Goal: Check status: Check status

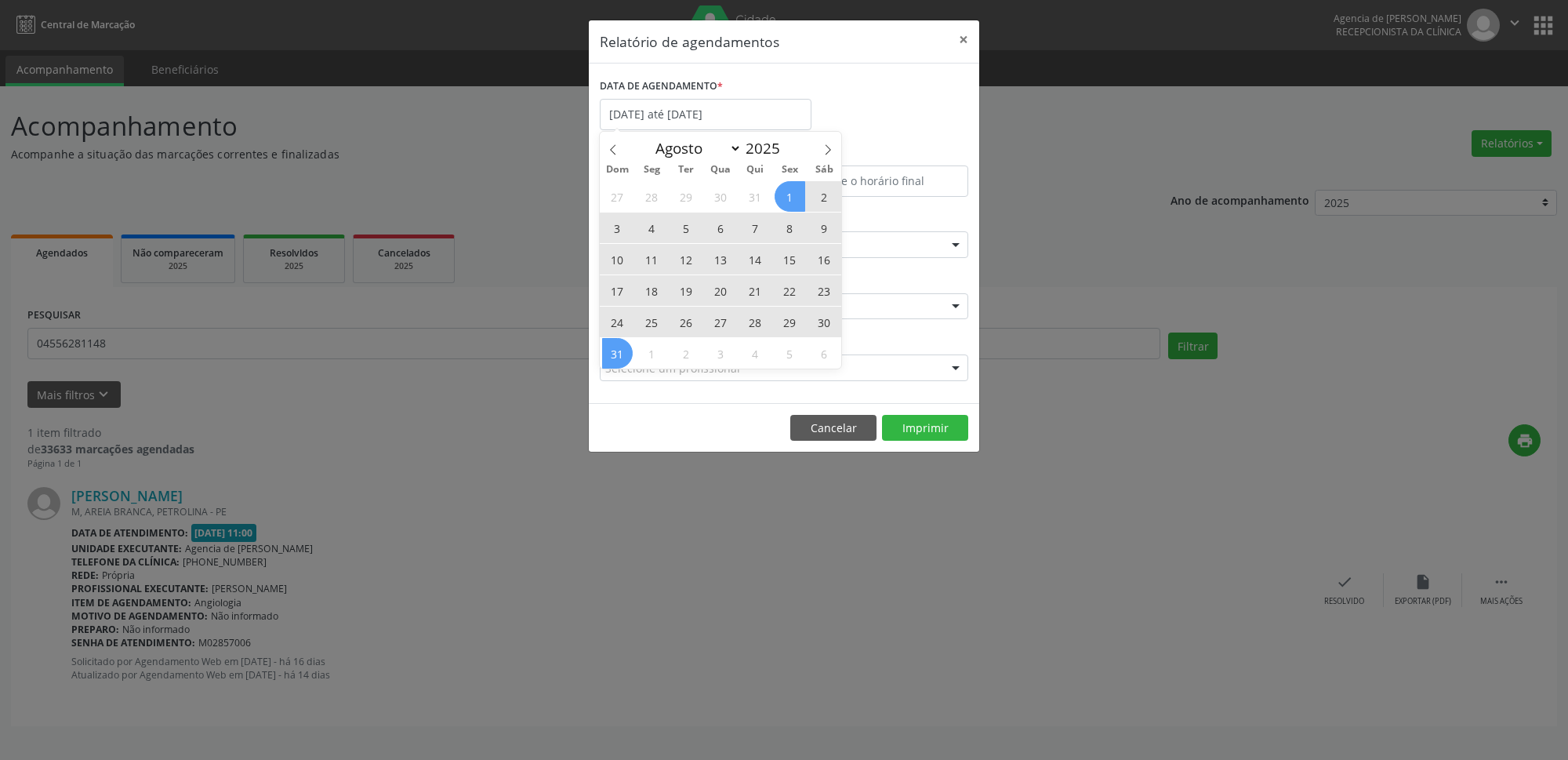
select select "7"
click at [791, 200] on span "1" at bounding box center [789, 196] width 31 height 31
type input "[DATE]"
click at [713, 293] on span "20" at bounding box center [721, 290] width 31 height 31
click at [721, 293] on div "CLÍNICA * Agencia de Petrolina Agencia de [PERSON_NAME] resultado encontrado pa…" at bounding box center [784, 299] width 377 height 61
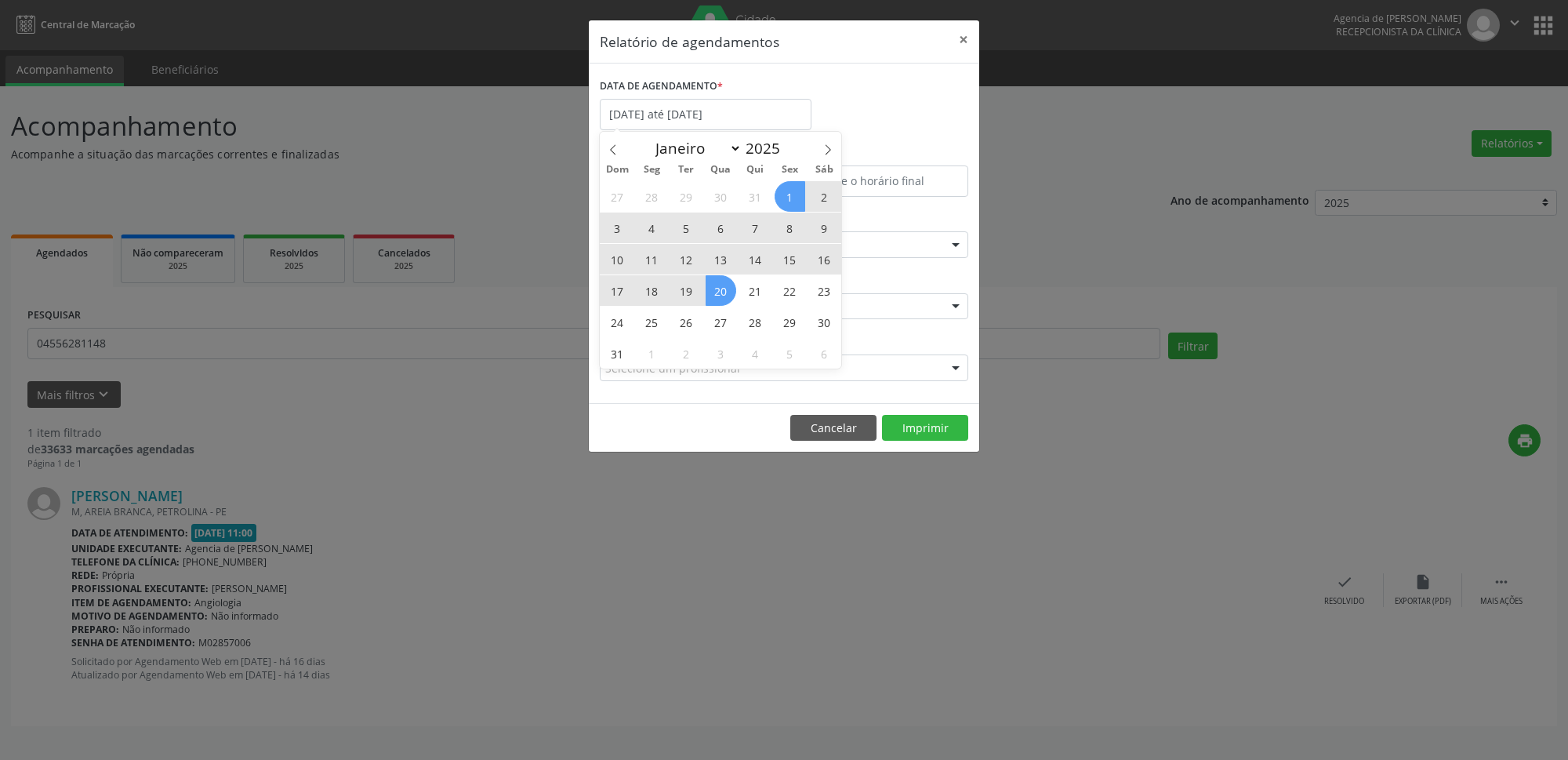
click at [721, 293] on div "CLÍNICA * Agencia de Petrolina Agencia de [PERSON_NAME] resultado encontrado pa…" at bounding box center [784, 299] width 377 height 61
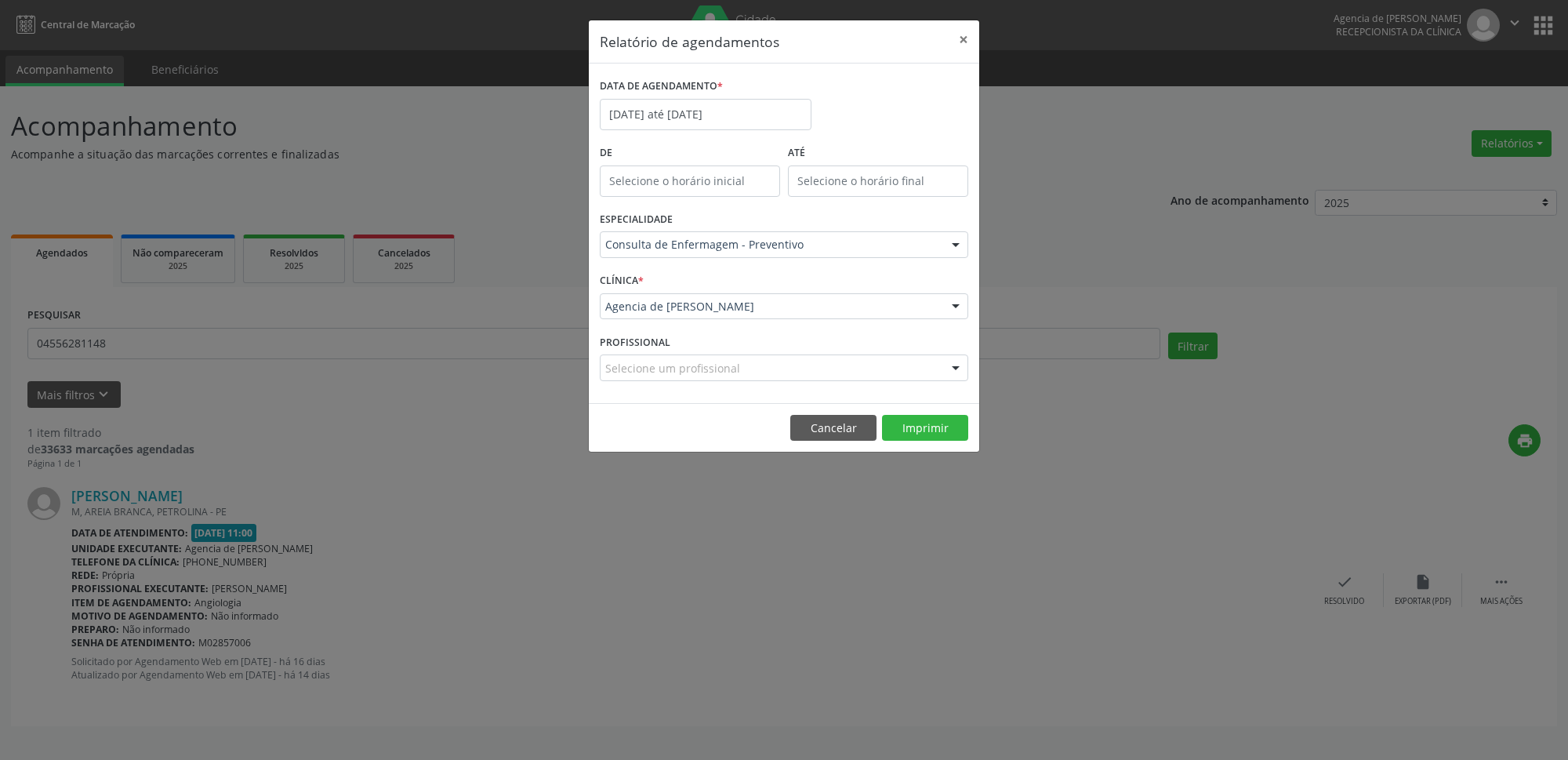
click at [693, 282] on div "CLÍNICA * Agencia de Petrolina Agencia de [PERSON_NAME] resultado encontrado pa…" at bounding box center [784, 299] width 377 height 61
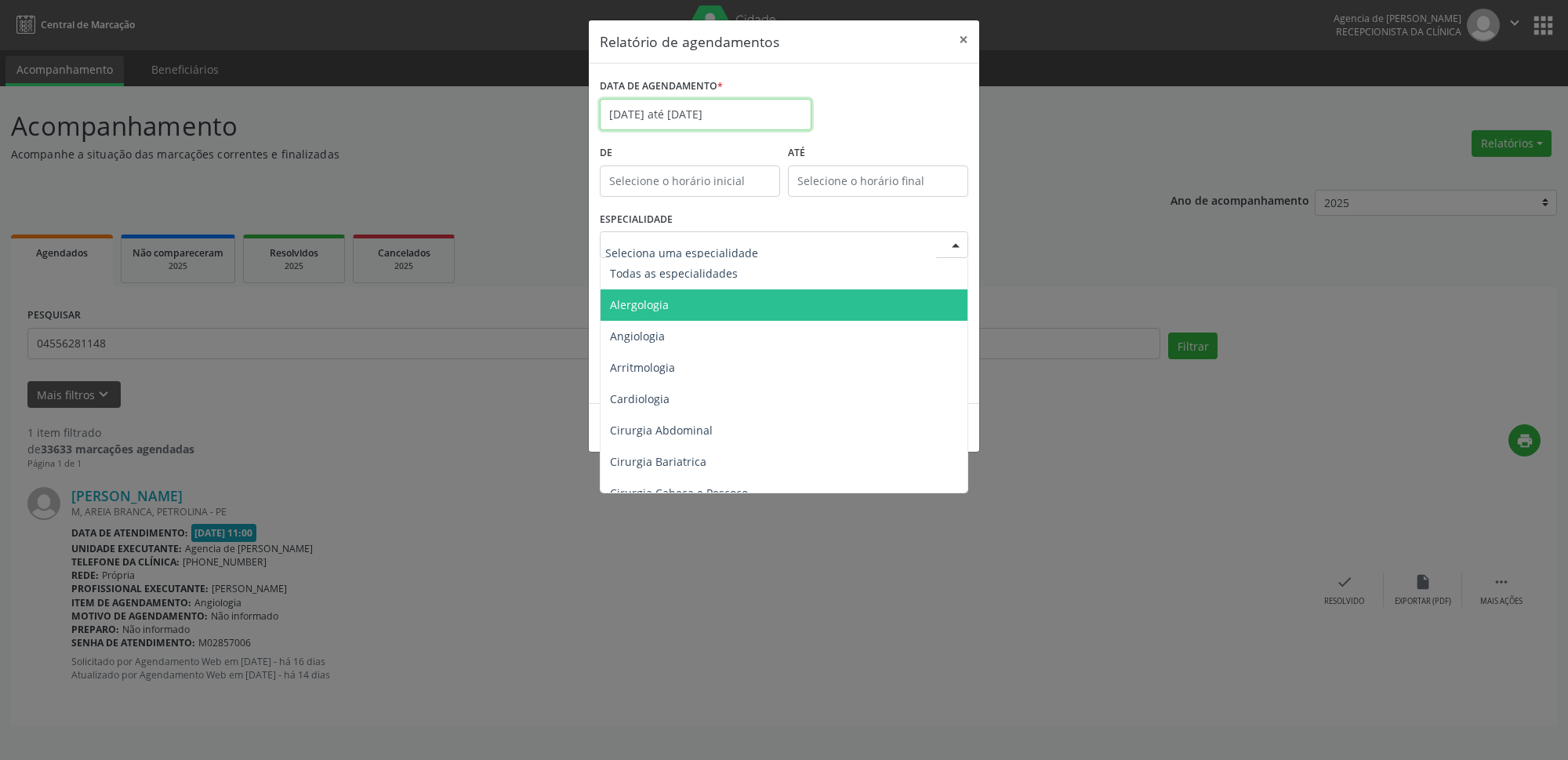
click at [693, 118] on input "[DATE] até [DATE]" at bounding box center [706, 114] width 212 height 31
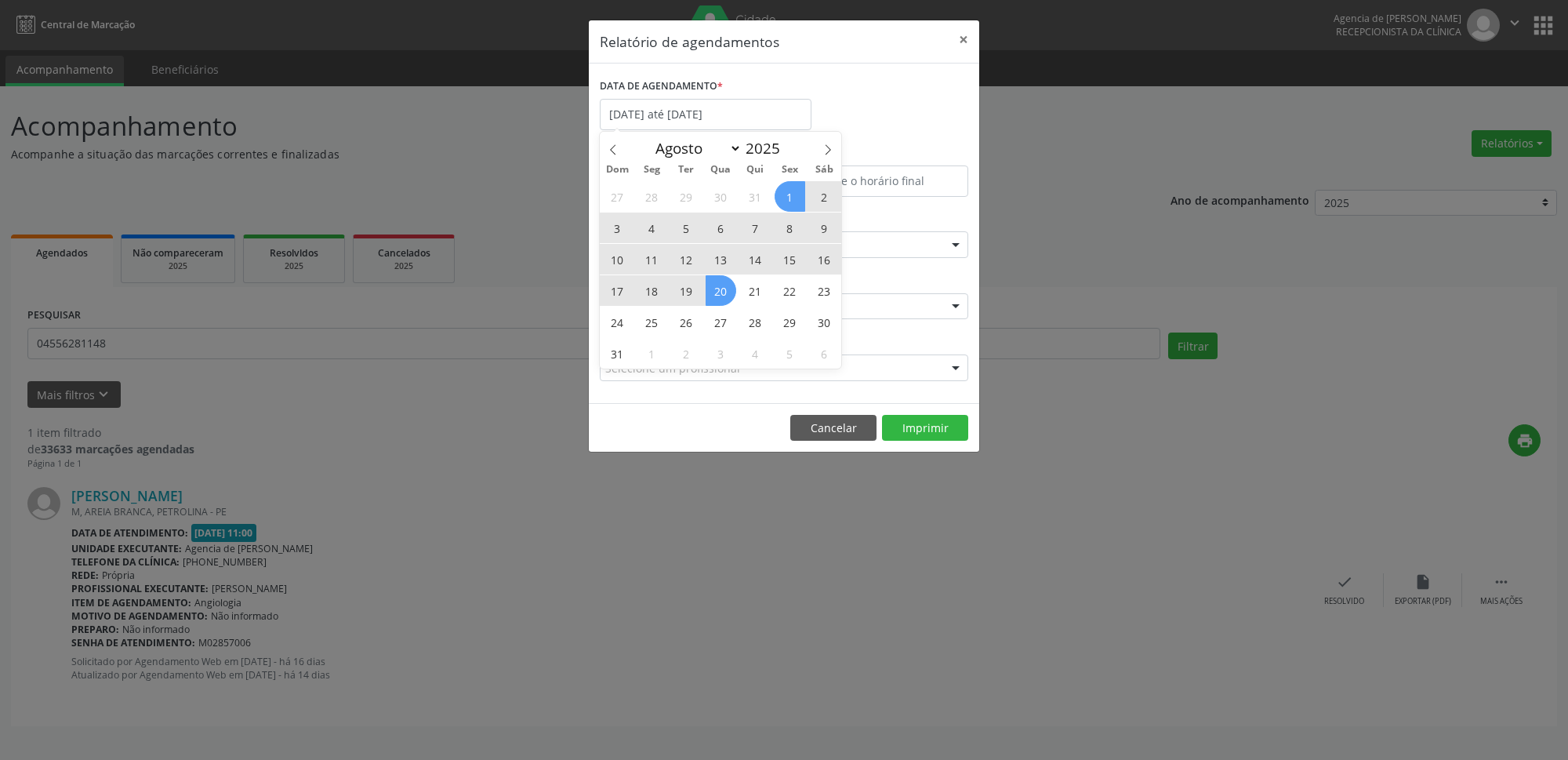
click at [795, 154] on div "Janeiro Fevereiro Março Abril Maio Junho Julho Agosto Setembro Outubro Novembro…" at bounding box center [721, 145] width 181 height 27
click at [765, 285] on span "21" at bounding box center [756, 290] width 31 height 31
type input "21/08/2025"
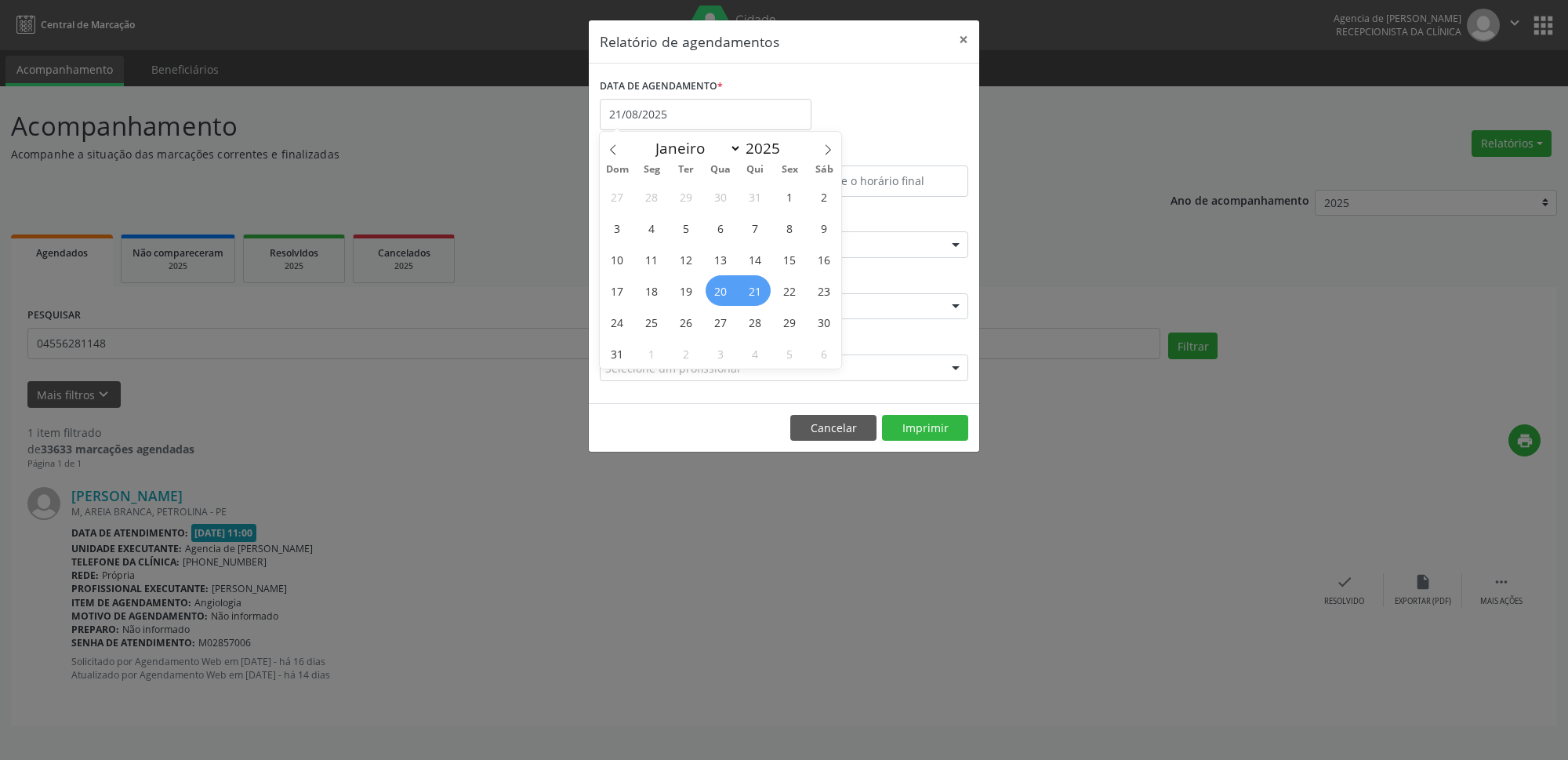
click at [725, 293] on span "20" at bounding box center [721, 290] width 31 height 31
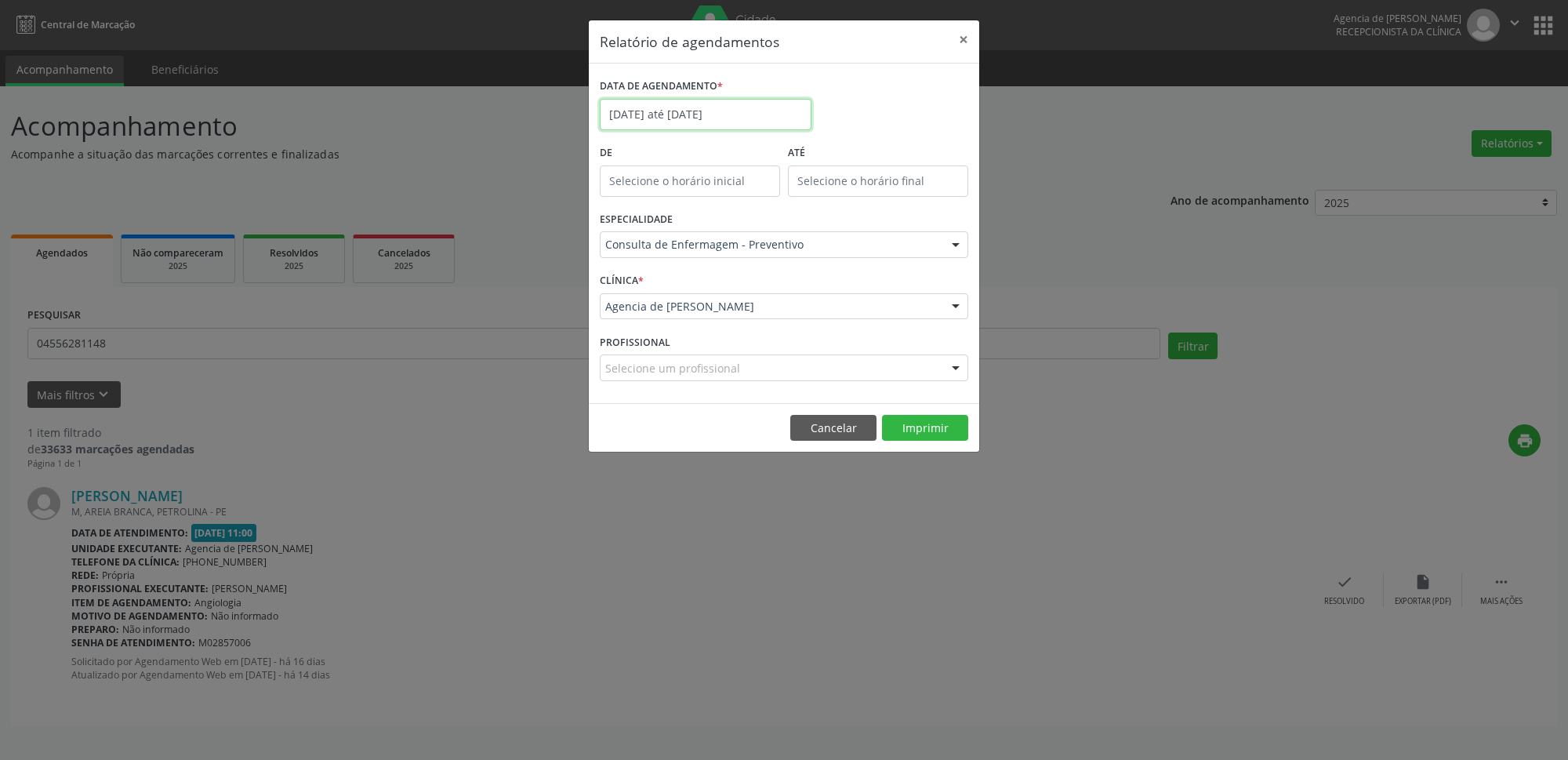
click at [745, 124] on input "[DATE] até [DATE]" at bounding box center [706, 114] width 212 height 31
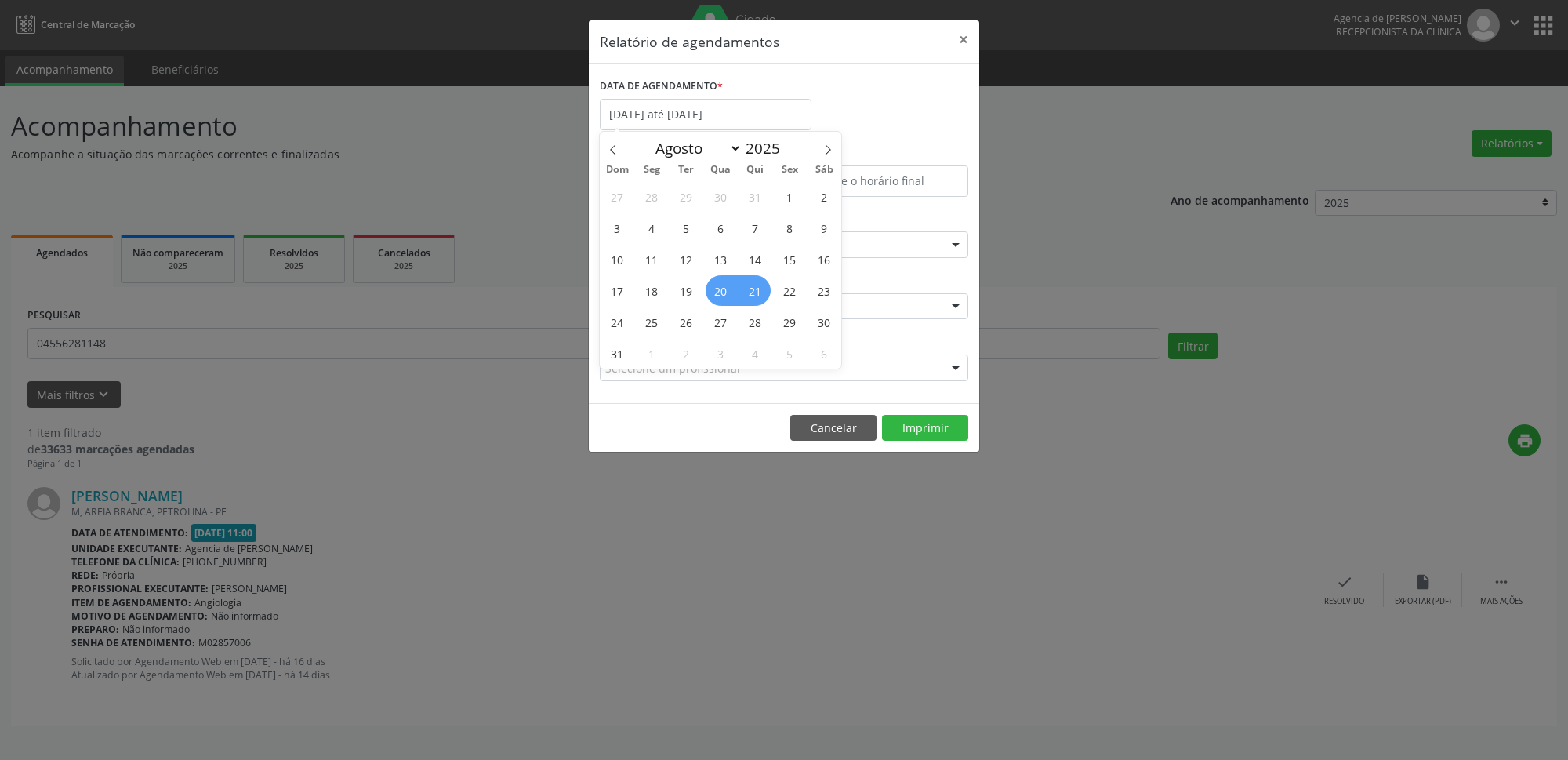
click at [722, 290] on span "20" at bounding box center [721, 290] width 31 height 31
type input "[DATE]"
click at [722, 290] on span "20" at bounding box center [721, 290] width 31 height 31
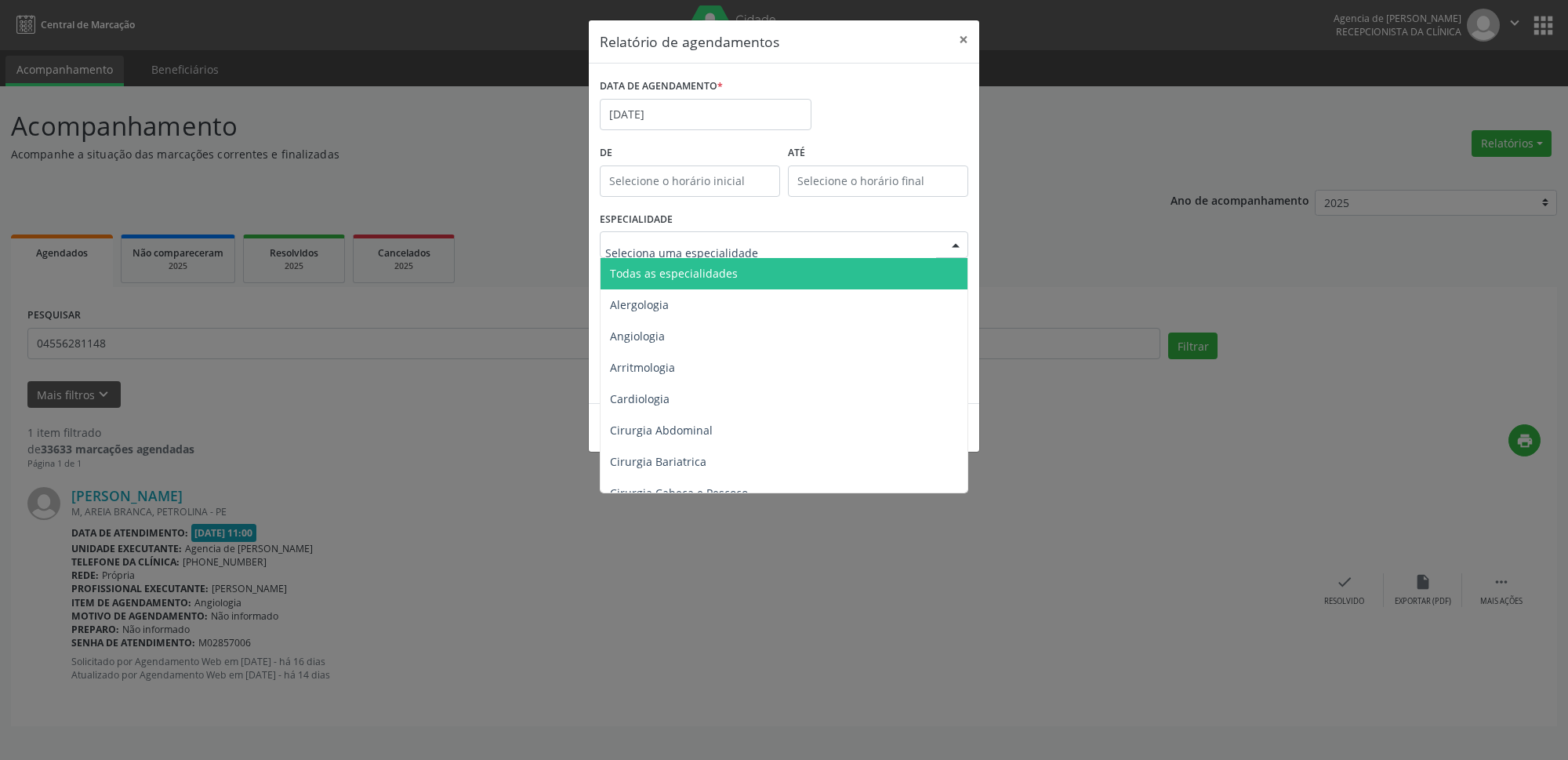
click at [734, 270] on span "Todas as especialidades" at bounding box center [785, 273] width 370 height 31
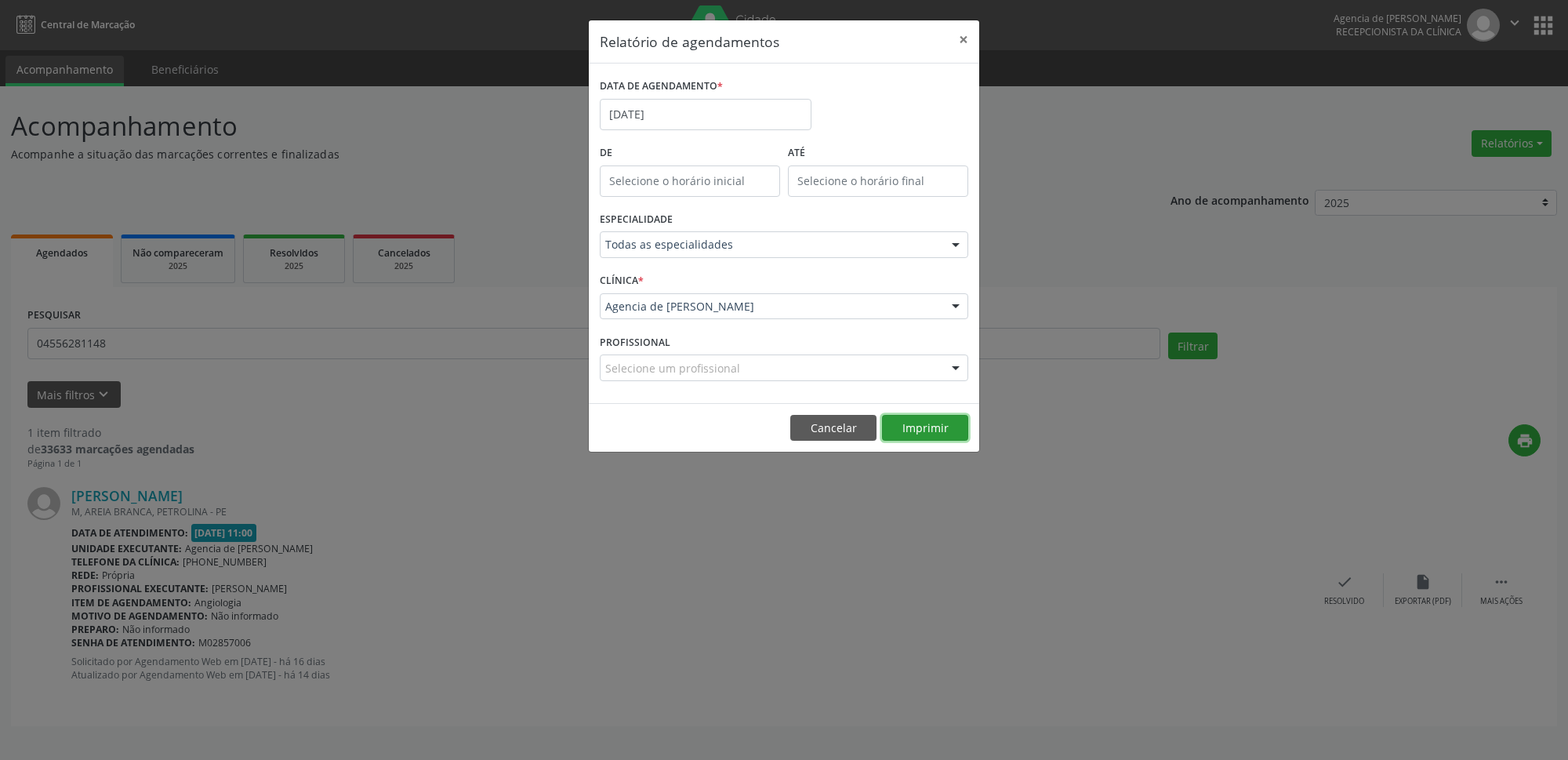
drag, startPoint x: 898, startPoint y: 439, endPoint x: 920, endPoint y: 416, distance: 31.8
click at [902, 435] on button "Imprimir" at bounding box center [925, 428] width 86 height 27
click at [964, 46] on button "×" at bounding box center [963, 39] width 31 height 38
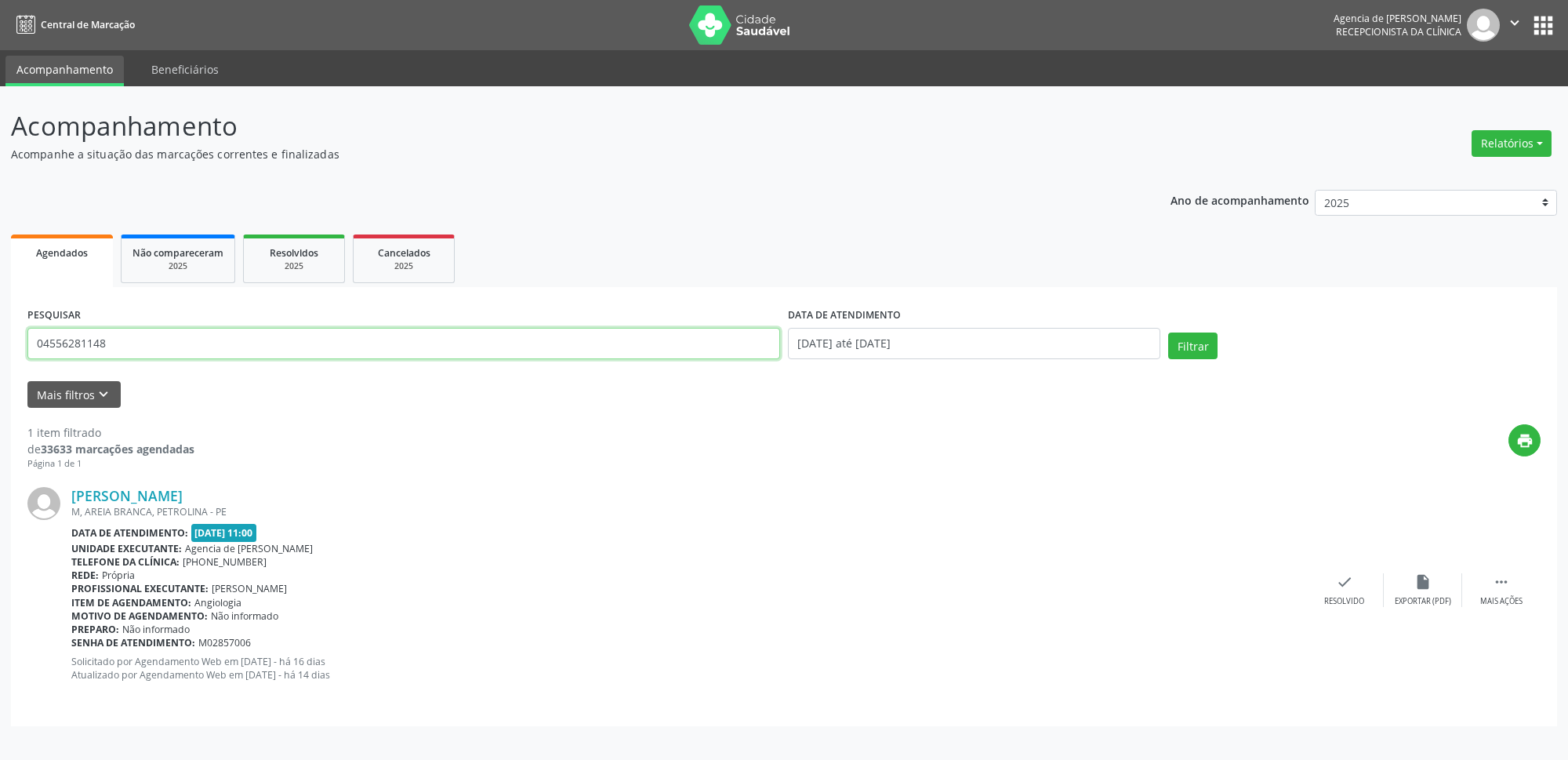
click at [333, 358] on input "04556281148" at bounding box center [403, 343] width 753 height 31
